Goal: Task Accomplishment & Management: Use online tool/utility

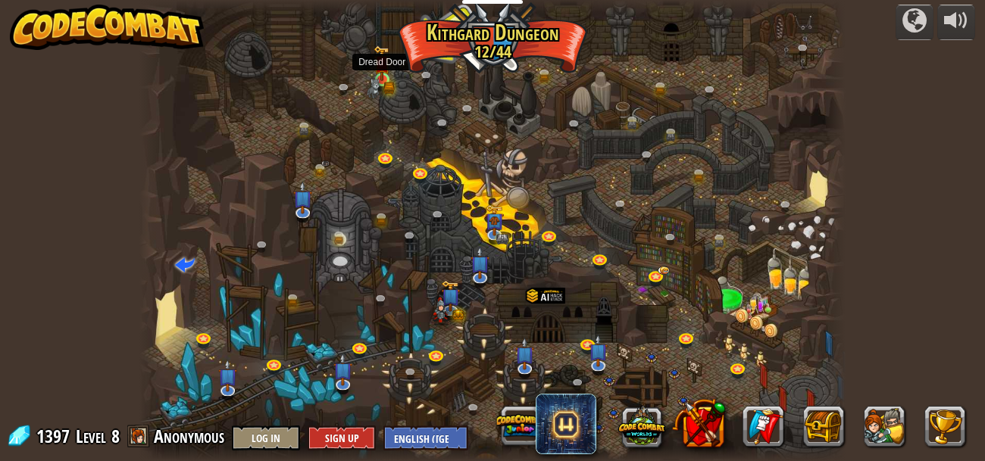
click at [383, 67] on img at bounding box center [382, 63] width 16 height 36
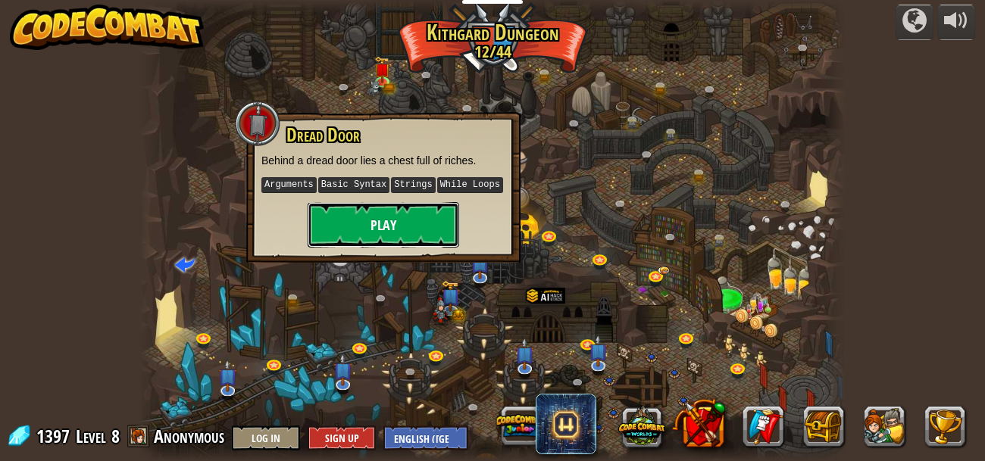
click at [384, 221] on button "Play" at bounding box center [384, 224] width 152 height 45
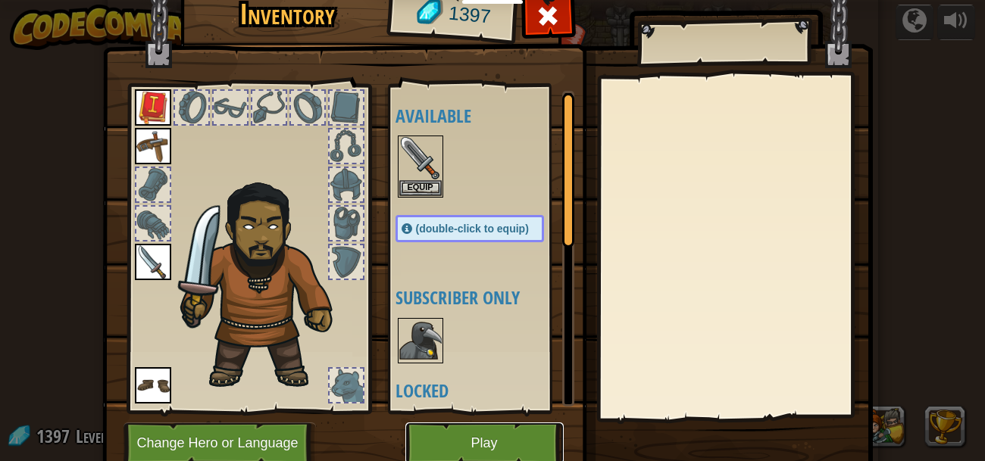
click at [444, 458] on button "Play" at bounding box center [484, 444] width 158 height 42
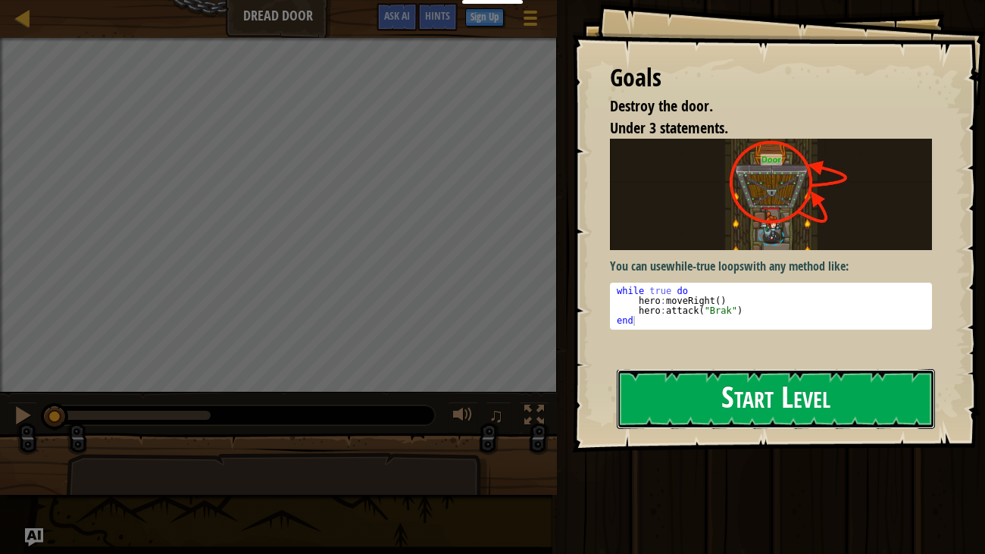
click at [748, 386] on button "Start Level" at bounding box center [776, 399] width 319 height 60
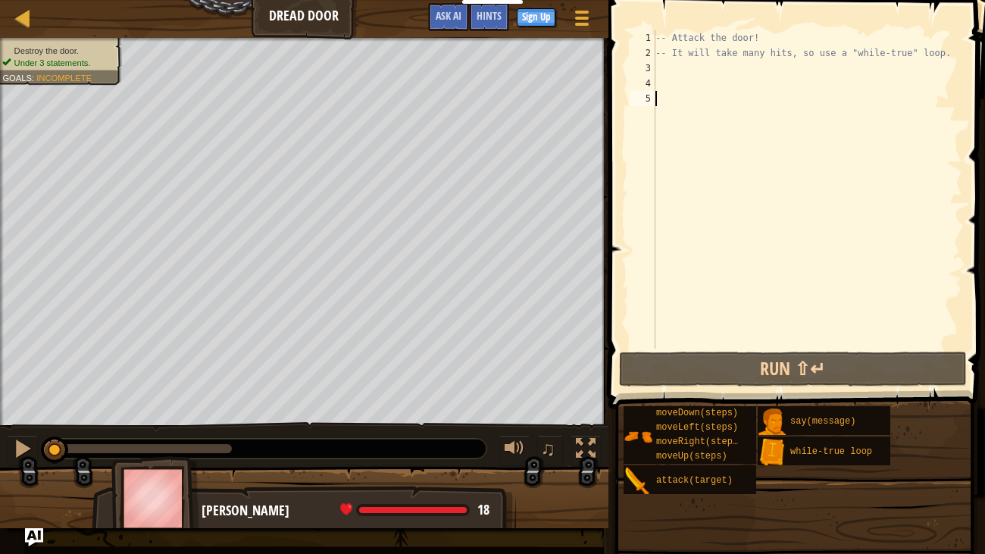
click at [738, 67] on div "-- Attack the door! -- It will take many hits, so use a "while-true" loop." at bounding box center [807, 204] width 310 height 349
type textarea "wh"
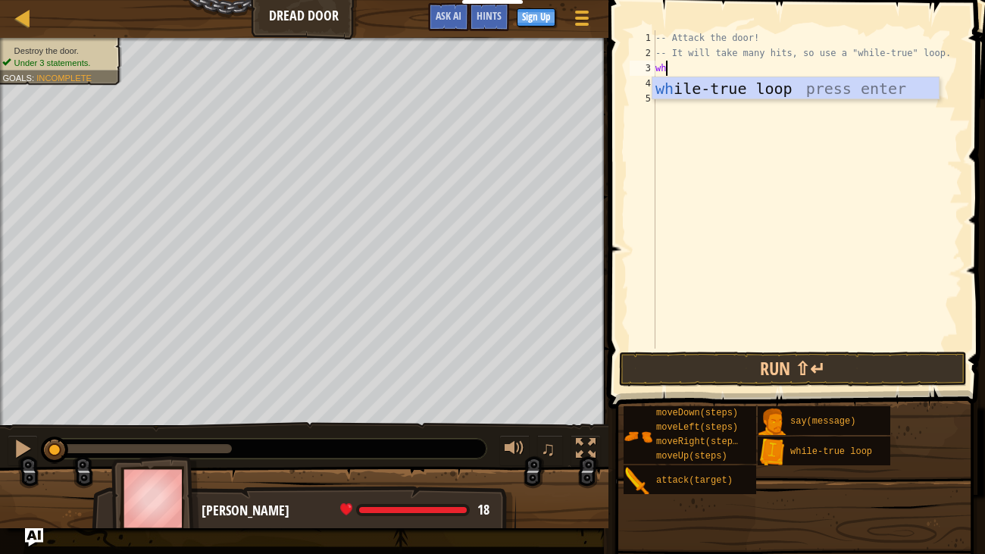
scroll to position [7, 0]
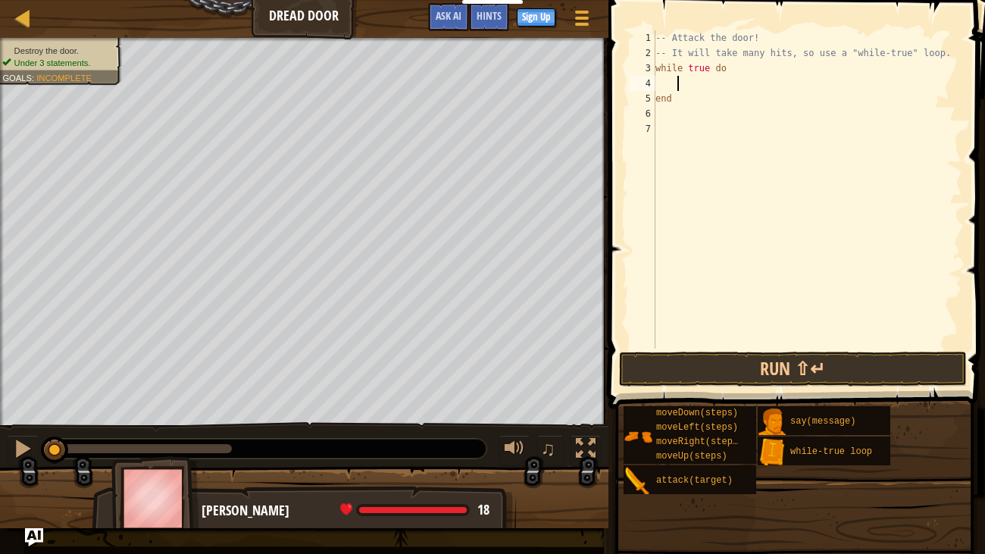
type textarea "a"
type textarea "hero:attack("Door")"
click at [690, 383] on button "Run ⇧↵" at bounding box center [793, 369] width 348 height 35
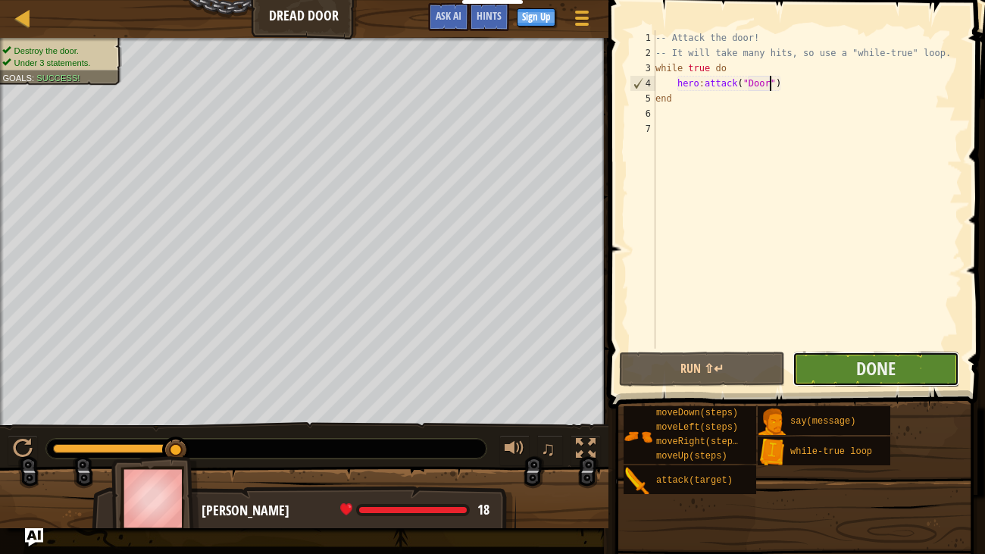
click at [843, 371] on button "Done" at bounding box center [876, 369] width 166 height 35
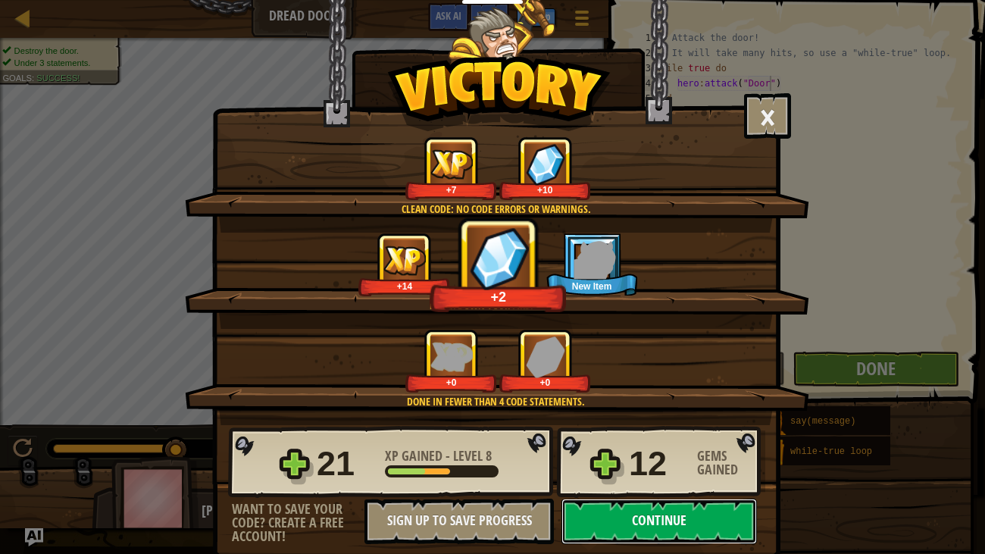
click at [614, 461] on button "Continue" at bounding box center [658, 521] width 195 height 45
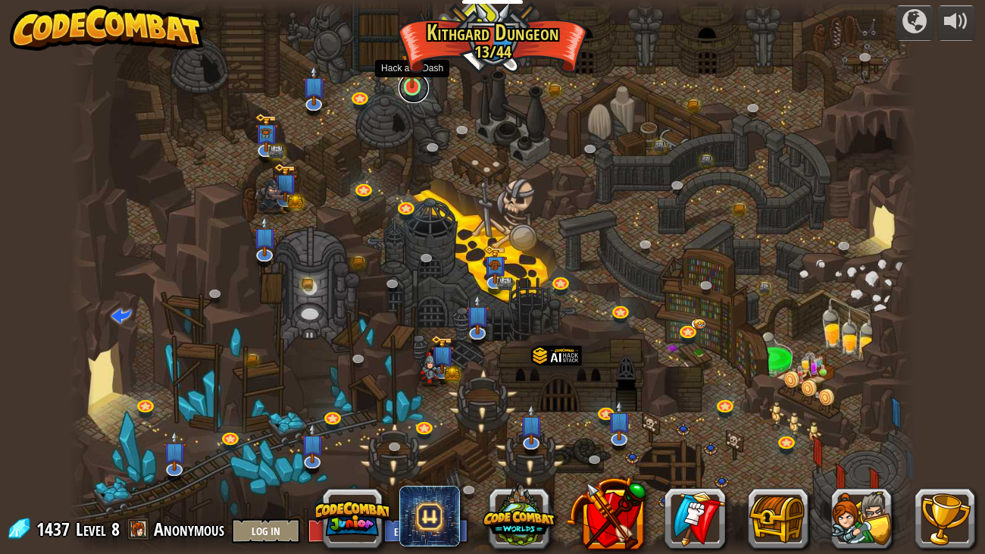
click at [402, 91] on link at bounding box center [414, 88] width 30 height 30
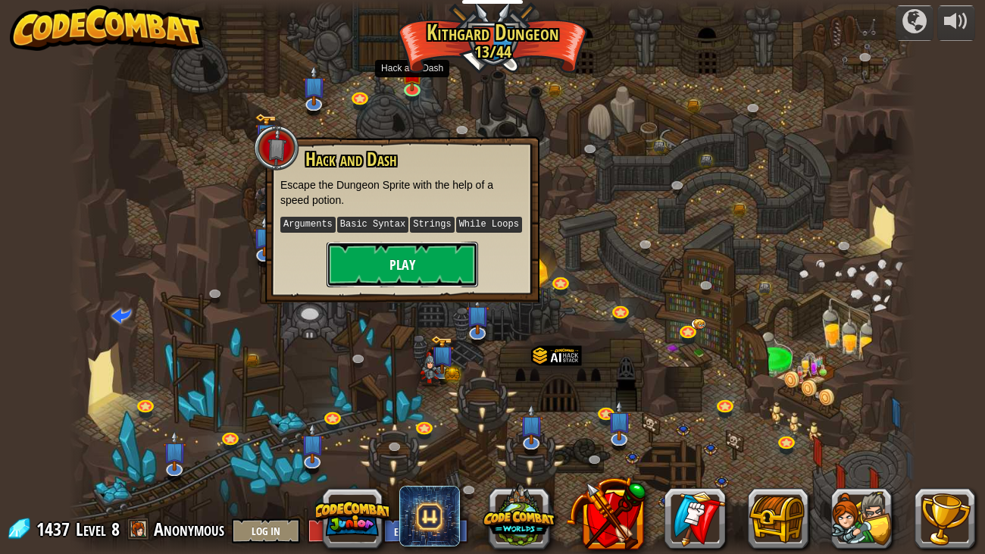
click at [385, 260] on button "Play" at bounding box center [403, 264] width 152 height 45
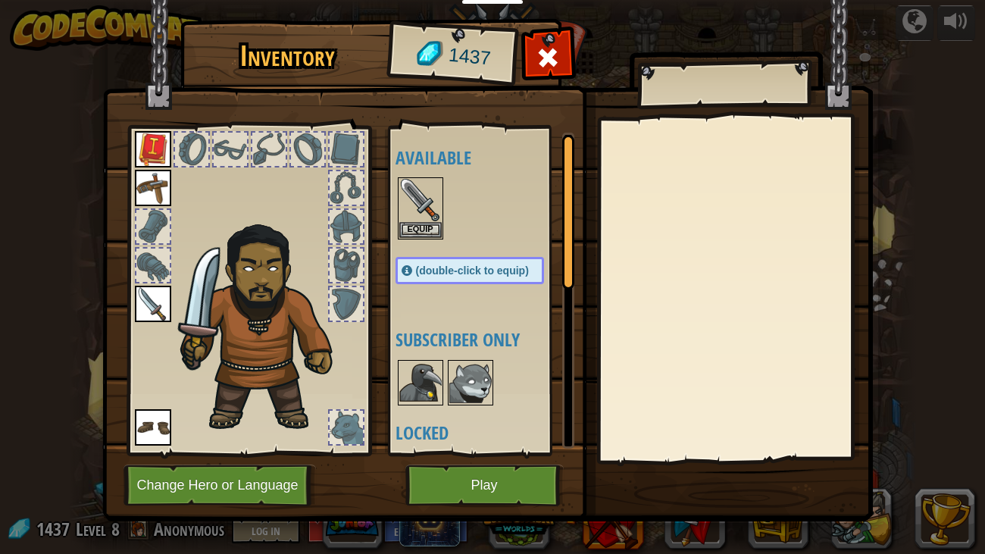
click at [439, 389] on img at bounding box center [420, 382] width 42 height 42
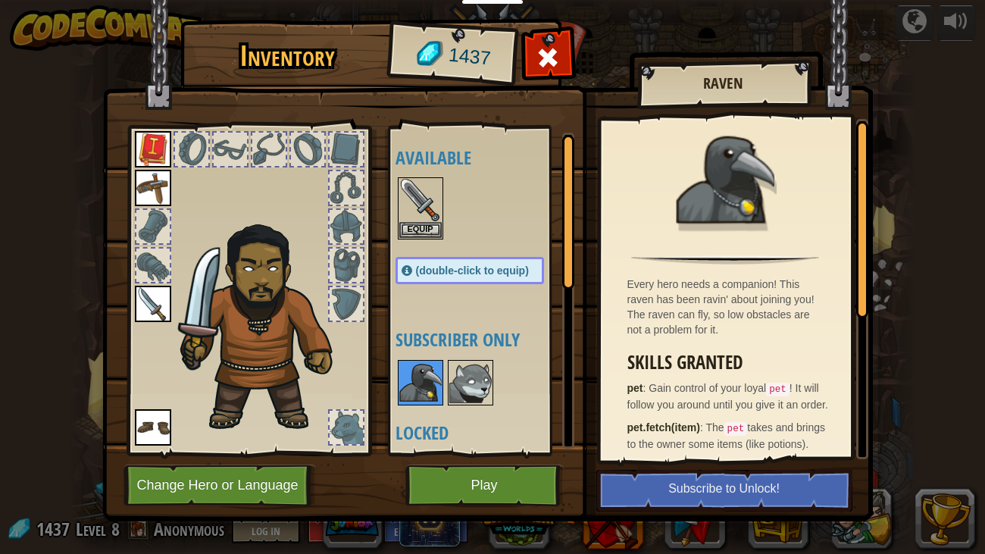
click at [452, 389] on img at bounding box center [470, 382] width 42 height 42
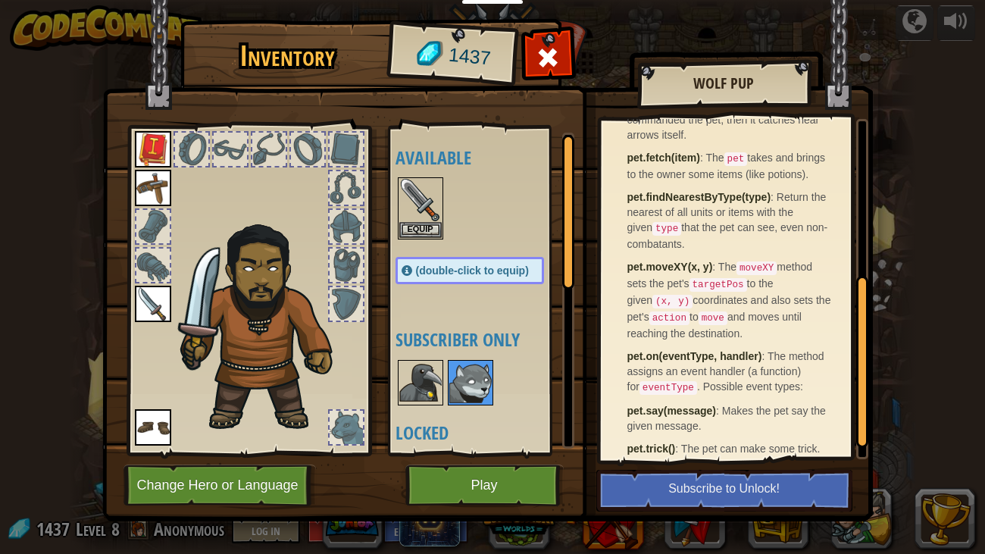
scroll to position [352, 0]
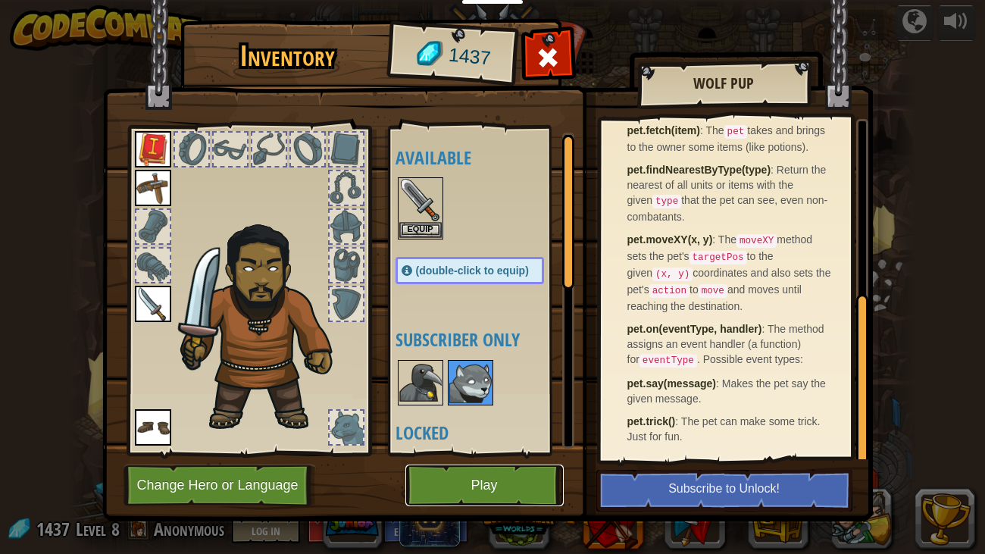
click at [527, 461] on button "Play" at bounding box center [484, 485] width 158 height 42
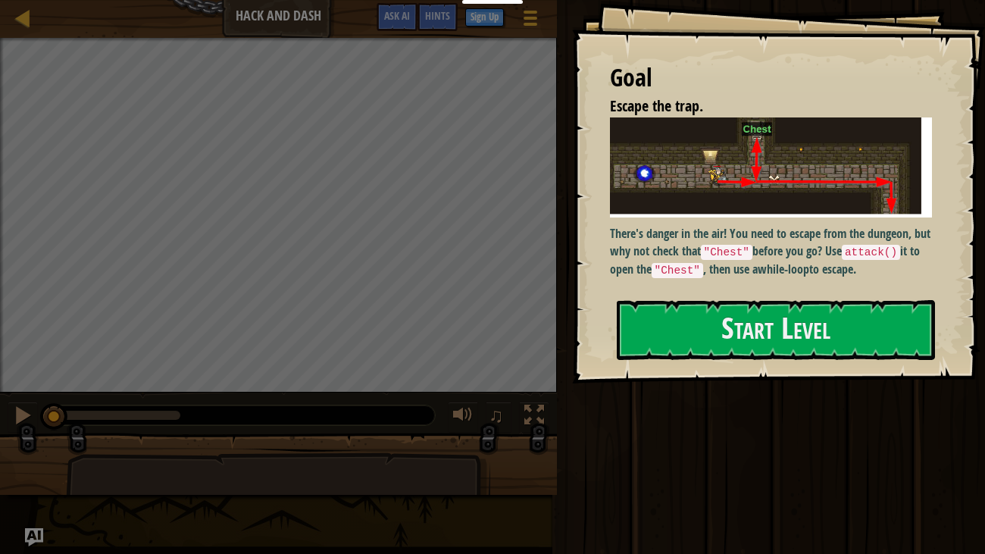
click at [662, 236] on p "There's danger in the air! You need to escape from the dungeon, but why not che…" at bounding box center [771, 251] width 323 height 53
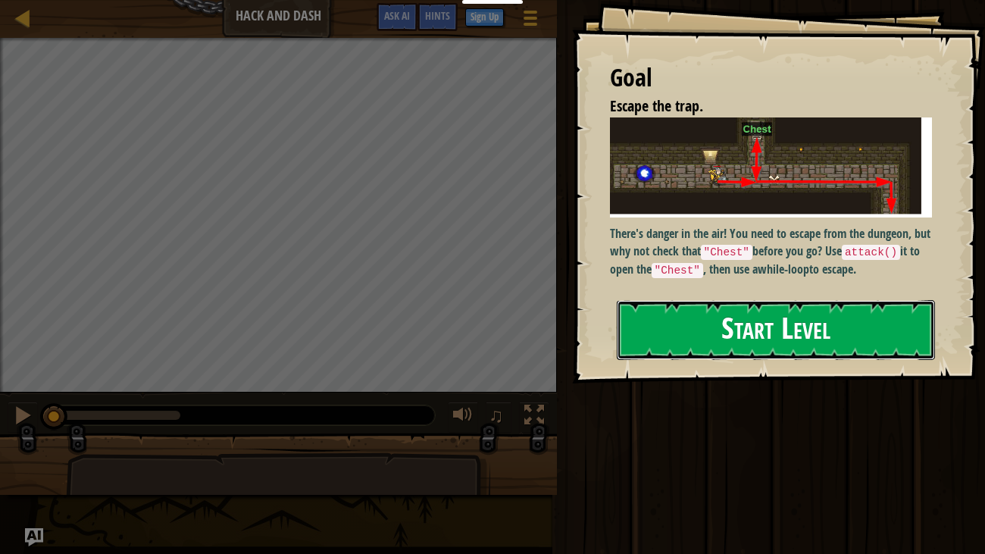
click at [635, 338] on button "Start Level" at bounding box center [776, 330] width 319 height 60
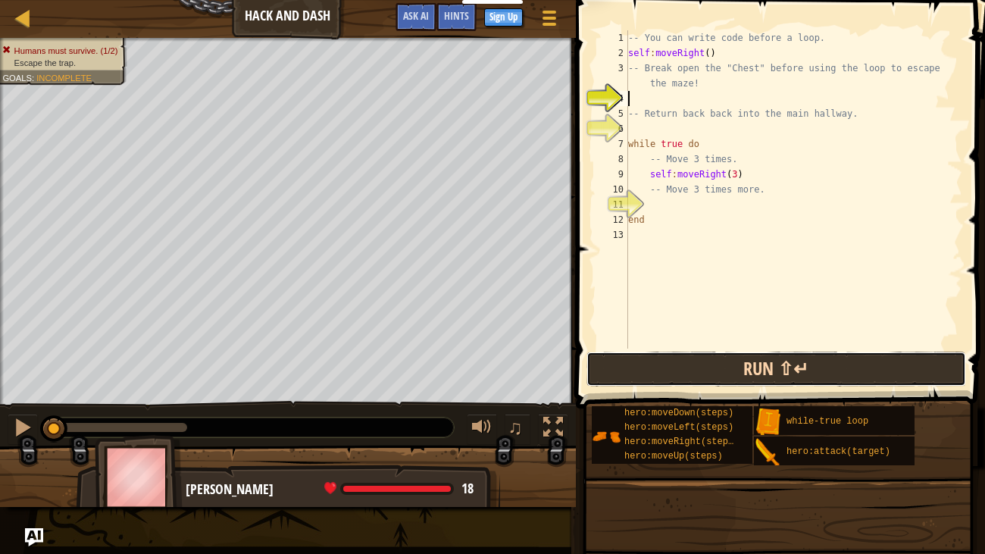
click at [633, 378] on button "Run ⇧↵" at bounding box center [776, 369] width 380 height 35
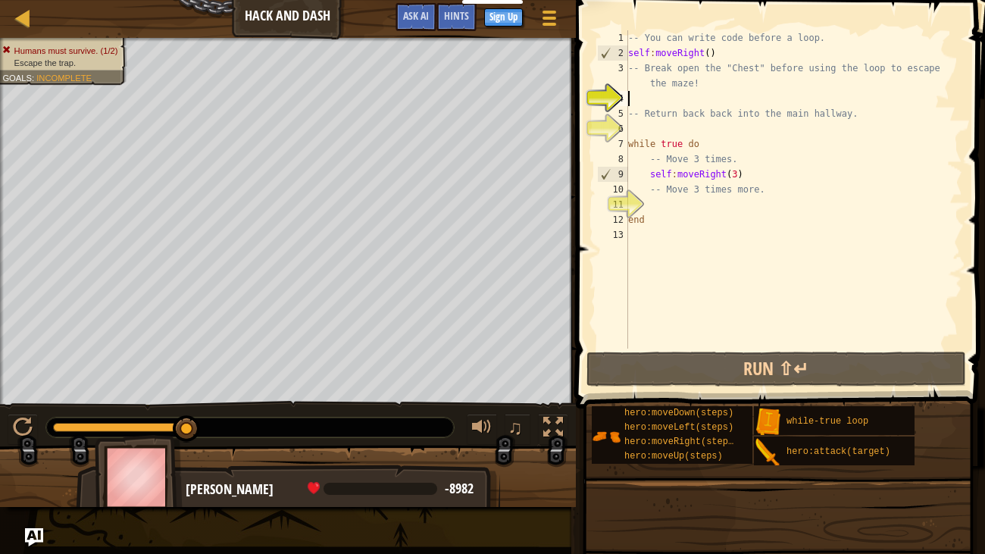
click at [655, 127] on div "-- You can write code before a loop. self : moveRight ( ) -- Break open the "Ch…" at bounding box center [793, 204] width 337 height 349
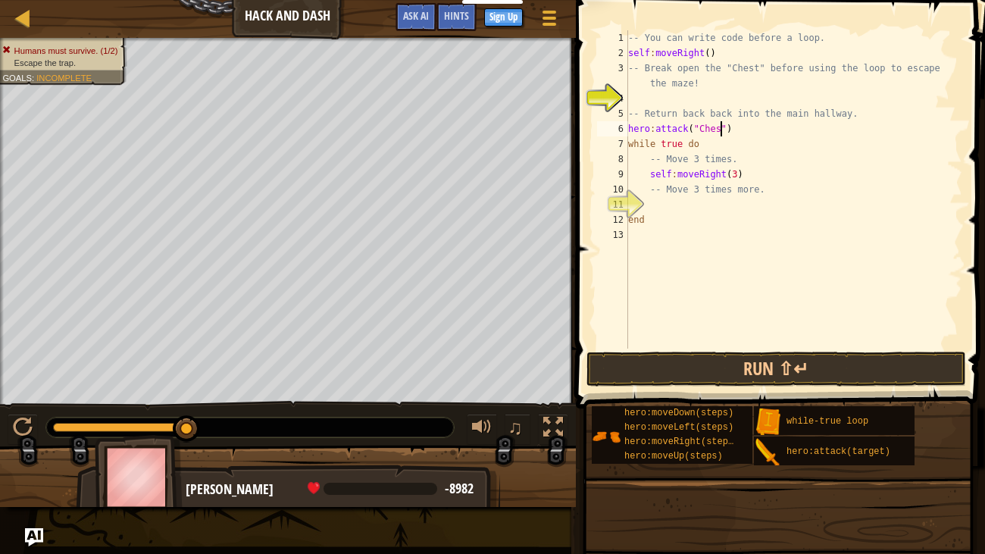
scroll to position [7, 8]
type textarea "hero:attack("Chest")"
click at [721, 367] on button "Run ⇧↵" at bounding box center [776, 369] width 380 height 35
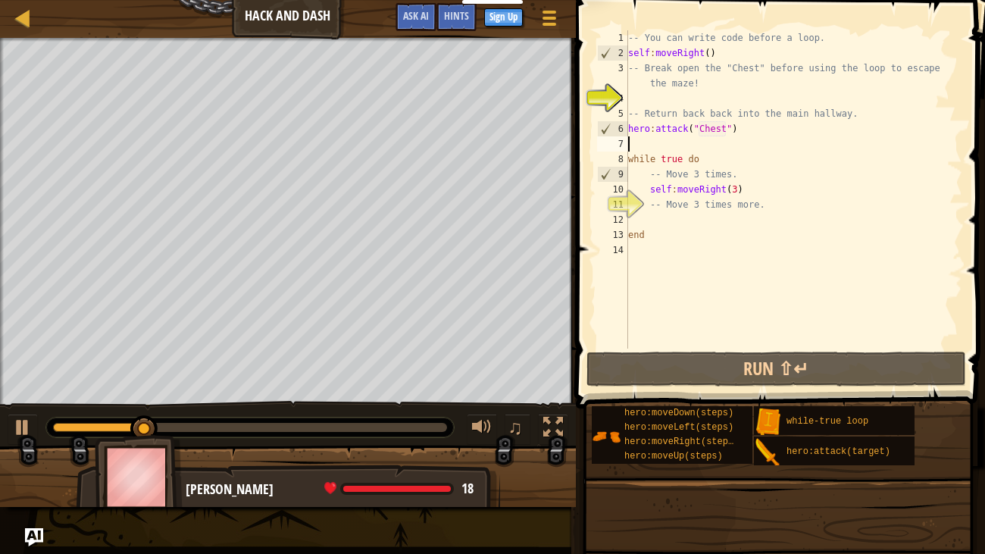
scroll to position [7, 0]
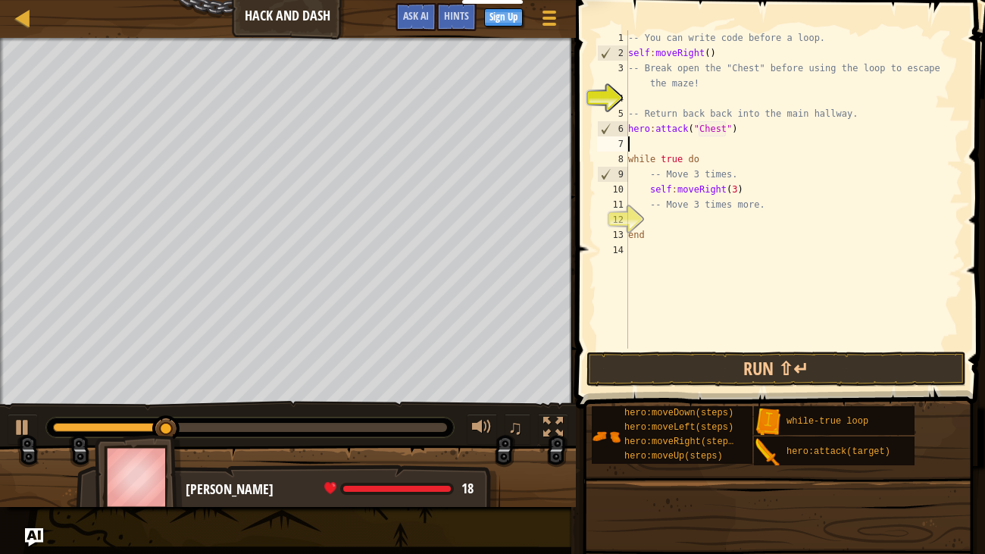
type textarea "d"
click at [752, 190] on div "-- You can write code before a loop. self : moveRight ( ) -- Break open the "Ch…" at bounding box center [793, 204] width 337 height 349
type textarea "self:moveRight(3)"
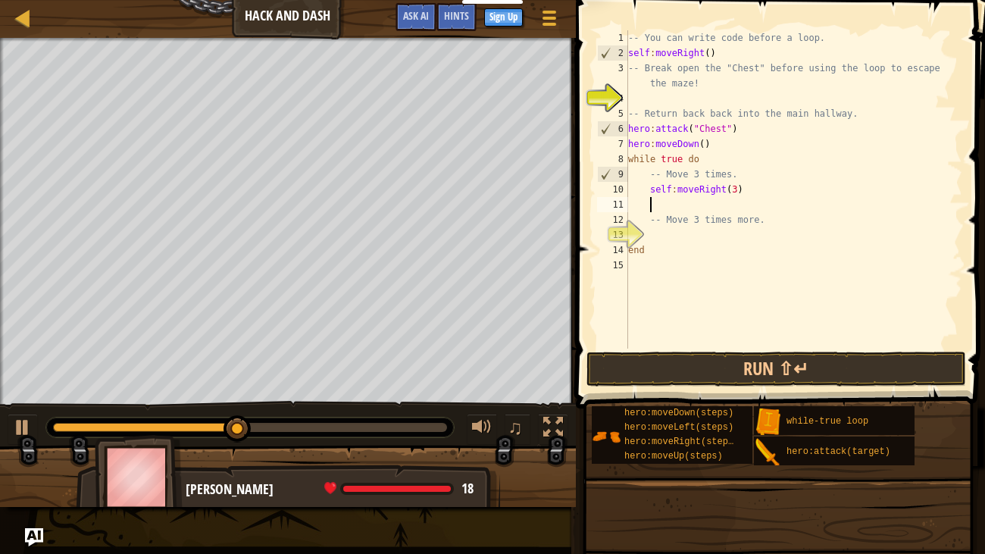
type textarea "m"
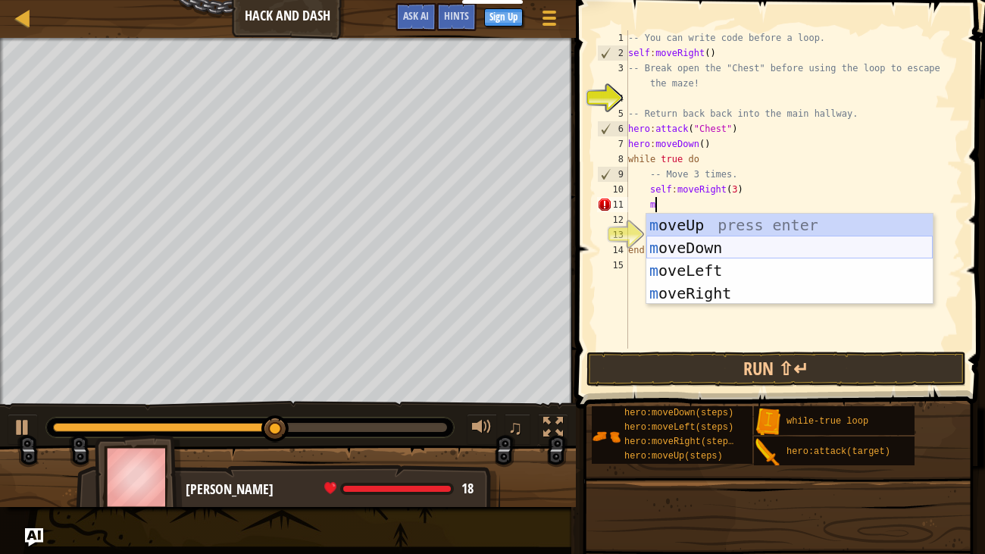
click at [763, 249] on div "m oveUp press enter m oveDown press enter m oveLeft press enter m oveRight pres…" at bounding box center [789, 282] width 286 height 136
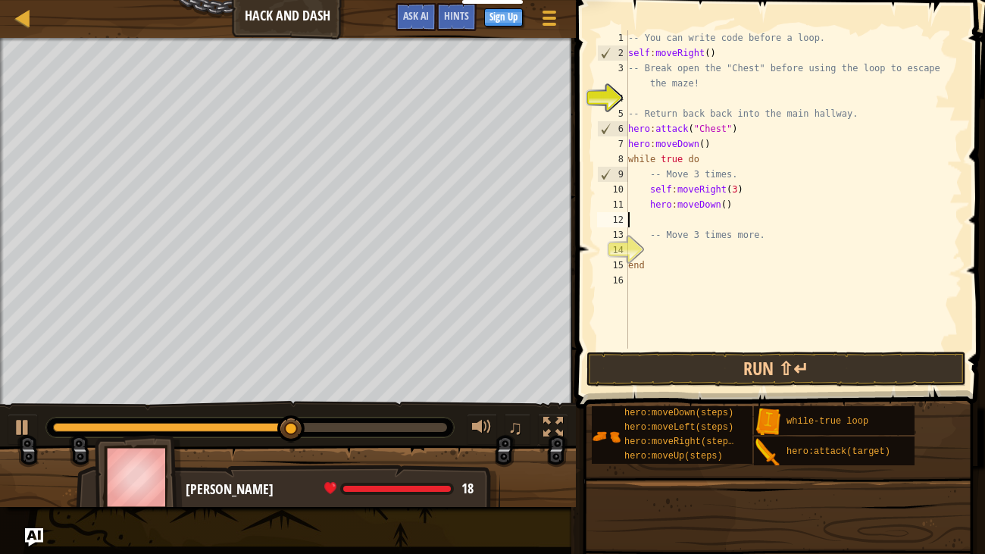
scroll to position [7, 0]
click at [726, 210] on div "-- You can write code before a loop. self : moveRight ( ) -- Break open the "Ch…" at bounding box center [793, 204] width 337 height 349
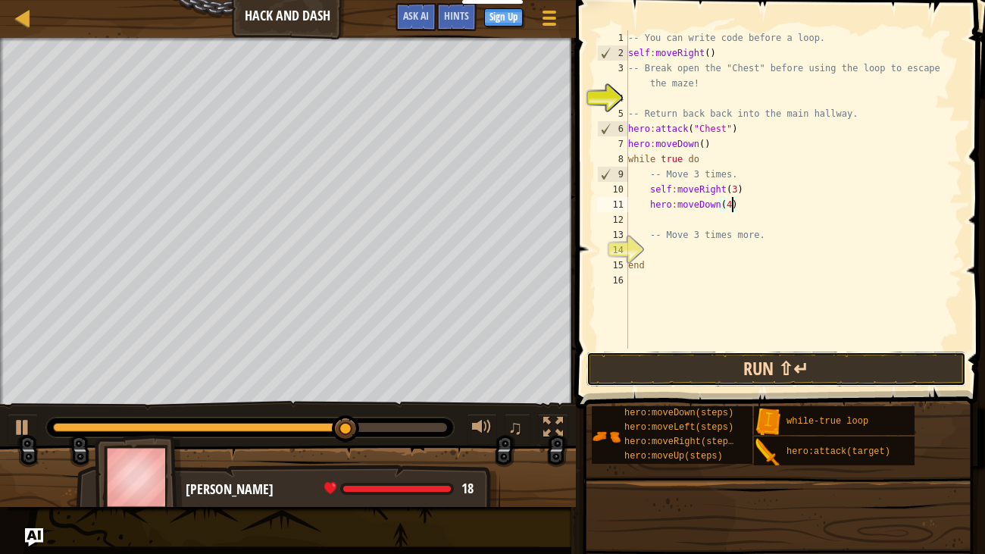
click at [708, 374] on button "Run ⇧↵" at bounding box center [776, 369] width 380 height 35
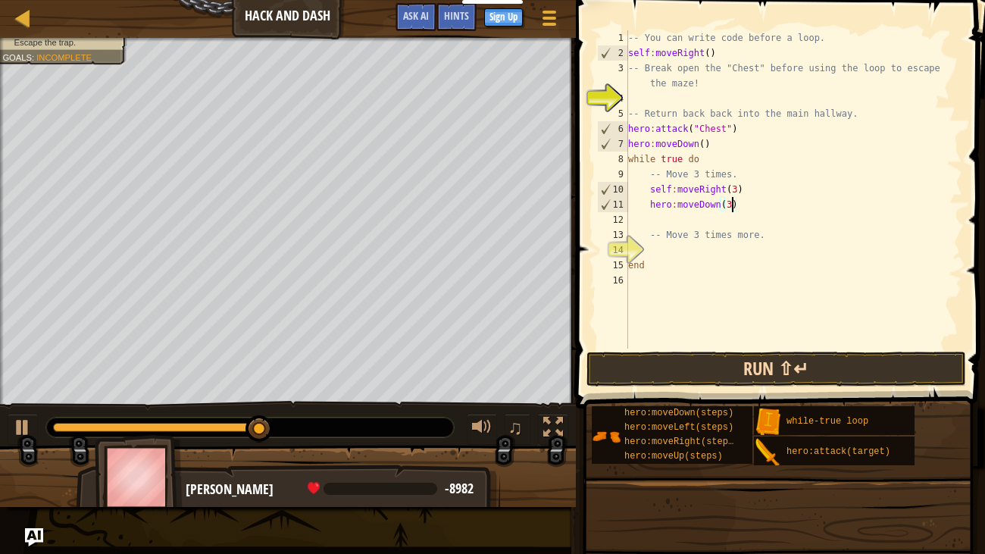
type textarea "hero:moveDown(3)"
click at [635, 362] on button "Run ⇧↵" at bounding box center [776, 369] width 380 height 35
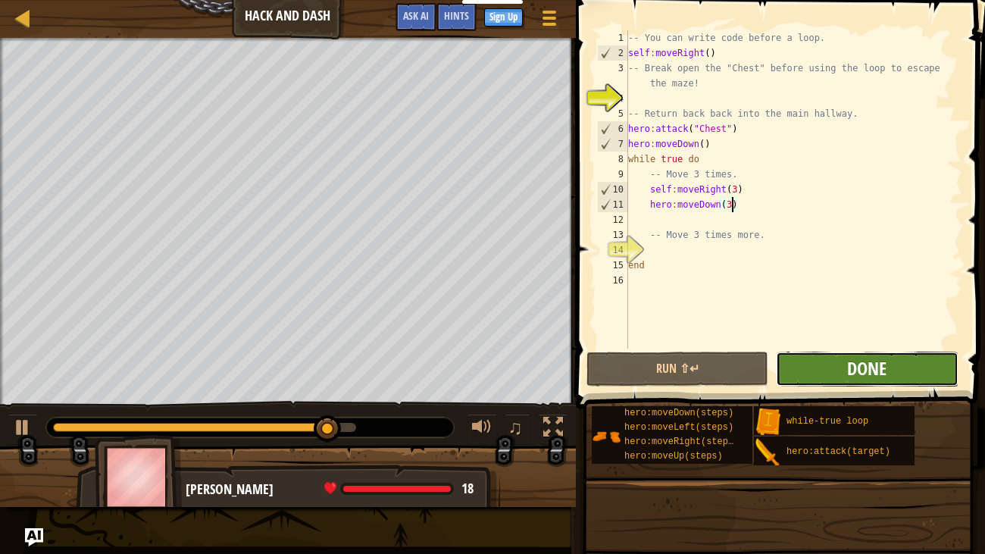
click at [852, 356] on span "Done" at bounding box center [866, 368] width 39 height 24
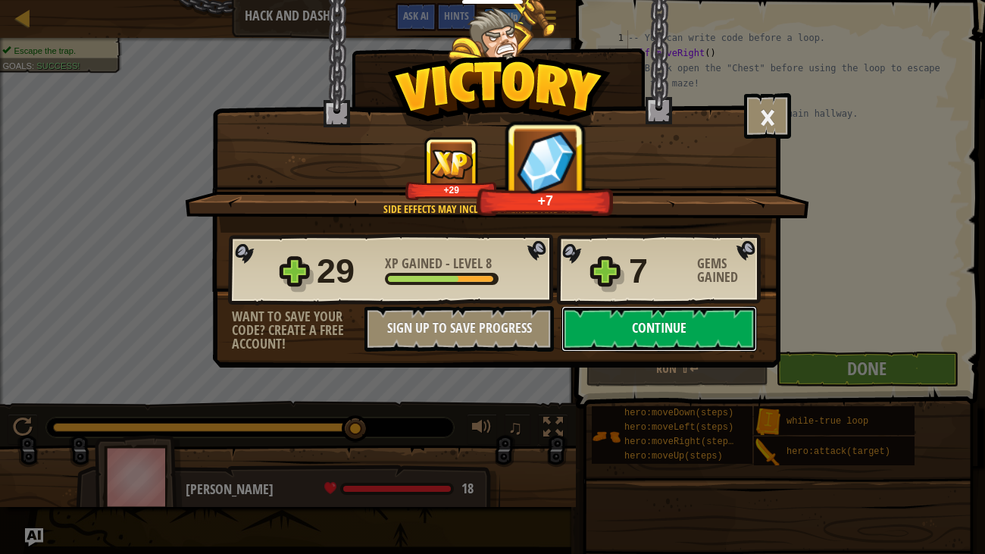
click at [713, 330] on button "Continue" at bounding box center [658, 328] width 195 height 45
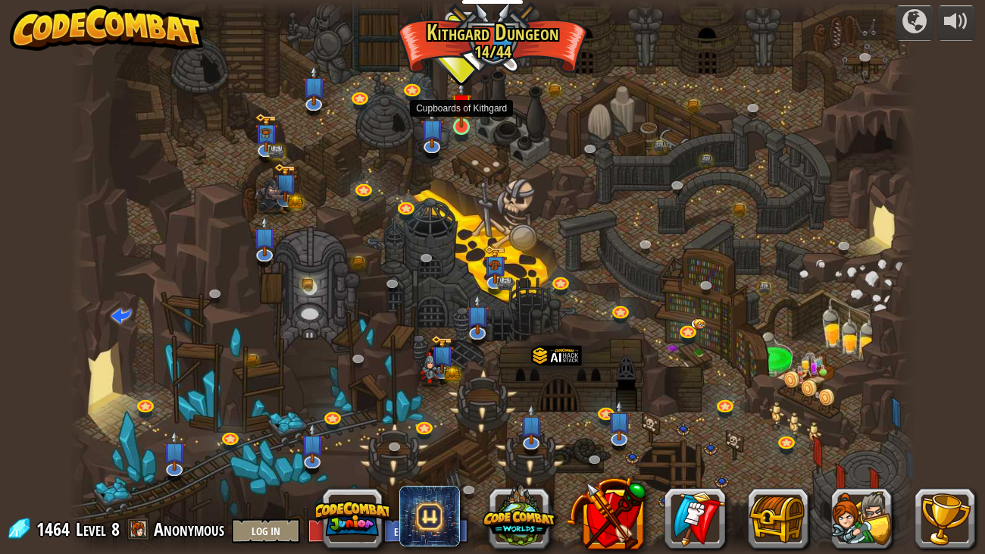
click at [463, 120] on img at bounding box center [461, 104] width 21 height 48
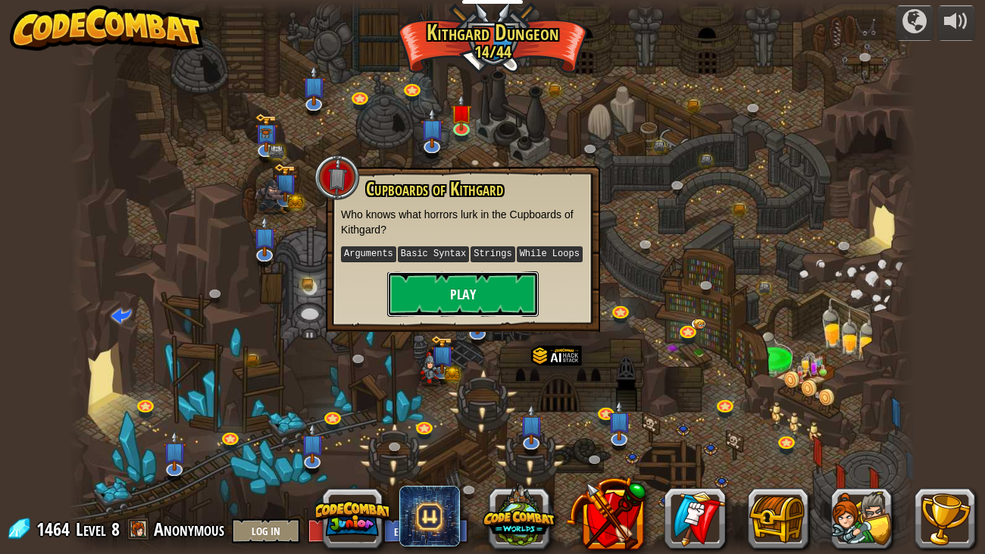
click at [452, 311] on button "Play" at bounding box center [463, 293] width 152 height 45
